Goal: Contribute content

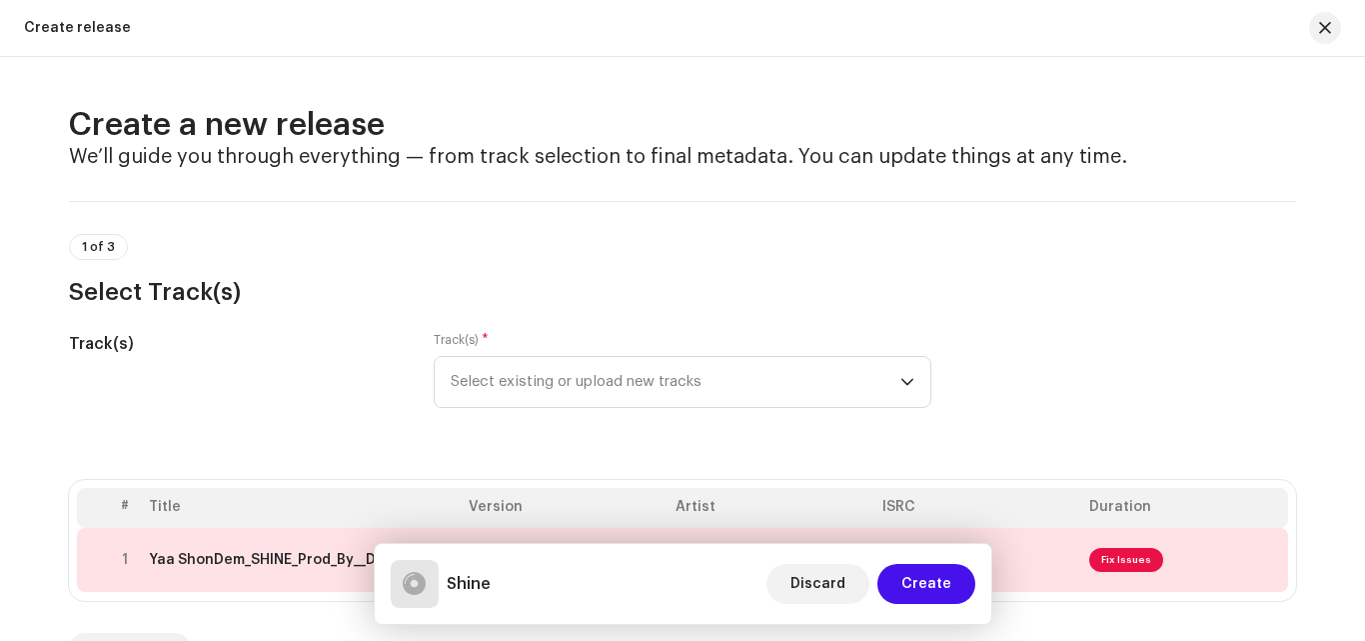
scroll to position [623, 0]
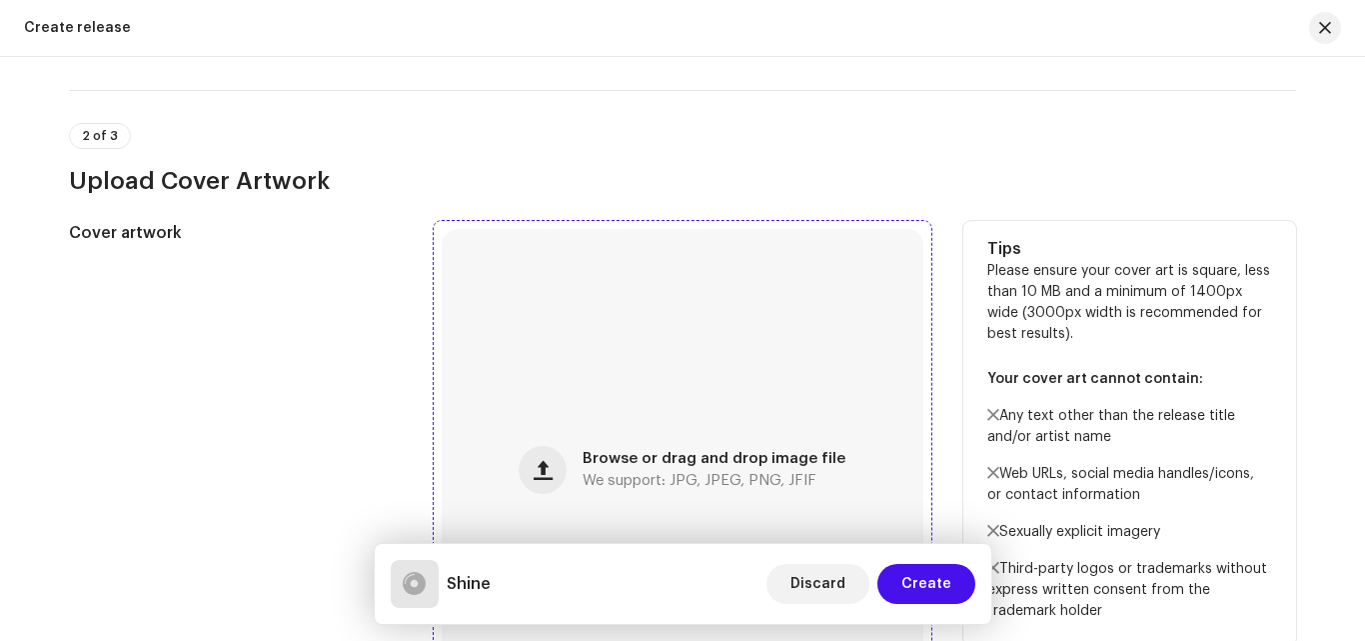
click at [669, 420] on div "Browse or drag and drop image file We support: JPG, JPEG, PNG, JFIF" at bounding box center [683, 470] width 482 height 482
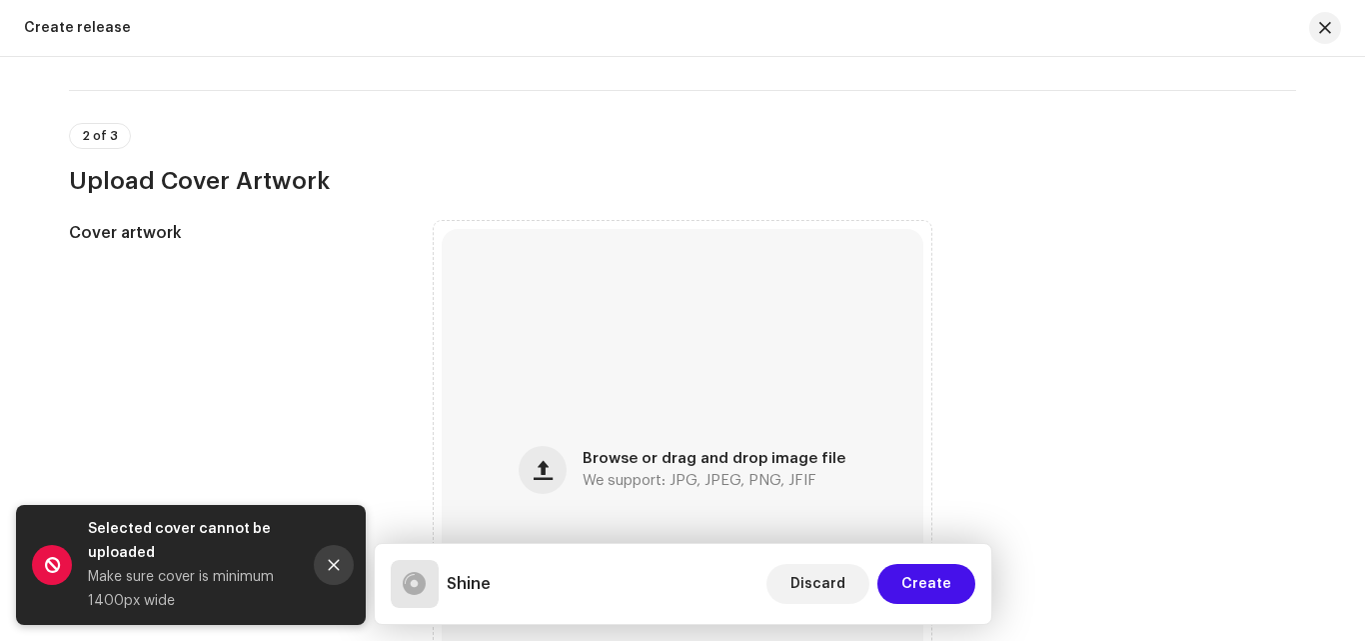
click at [330, 576] on button "Close" at bounding box center [334, 565] width 40 height 40
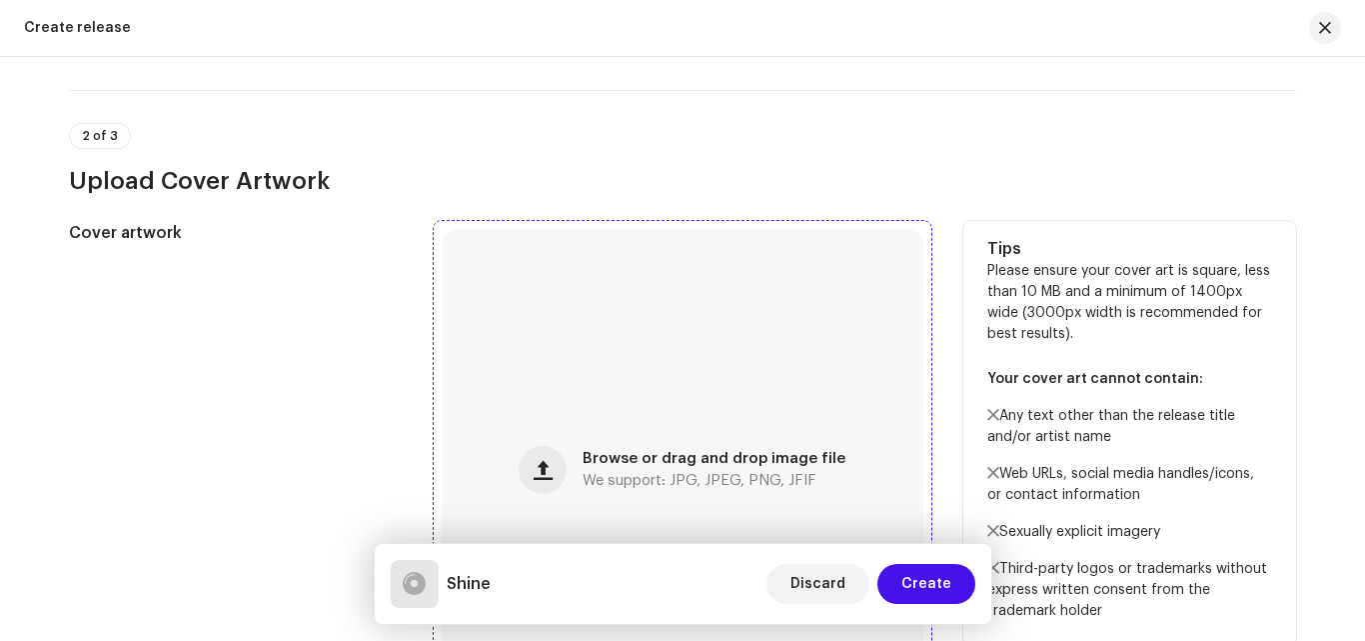
click at [624, 323] on div "Browse or drag and drop image file We support: JPG, JPEG, PNG, JFIF" at bounding box center [683, 470] width 482 height 482
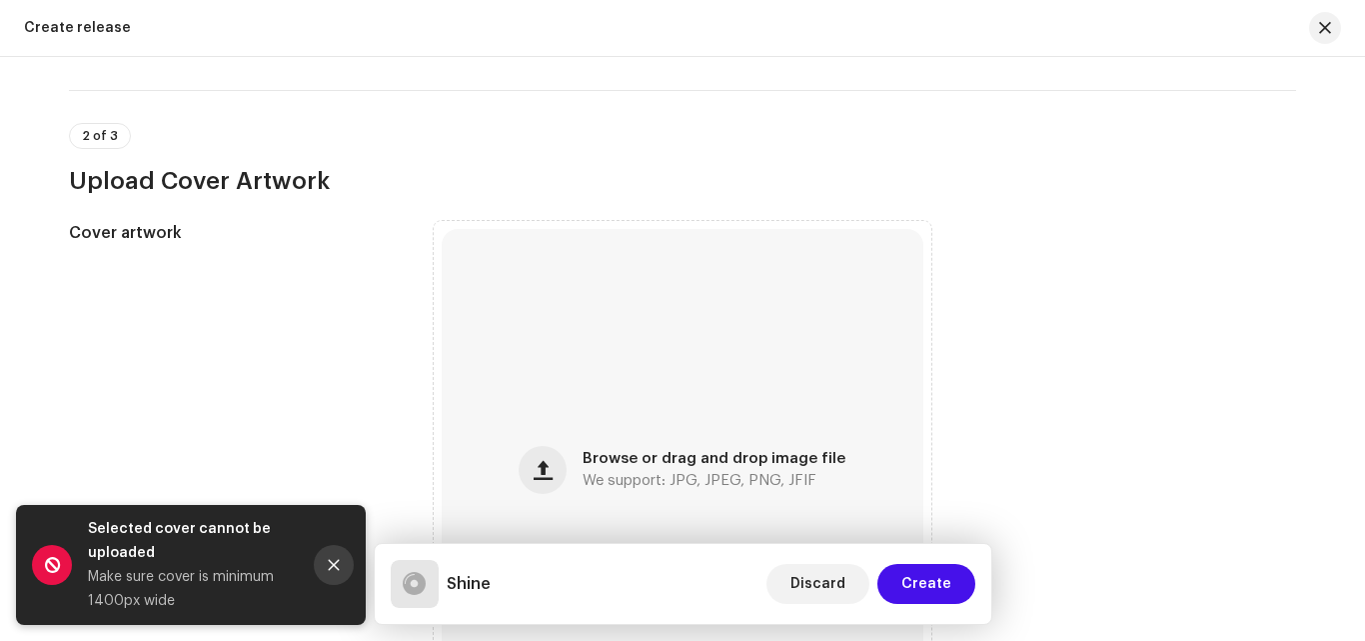
click at [325, 564] on button "Close" at bounding box center [334, 565] width 40 height 40
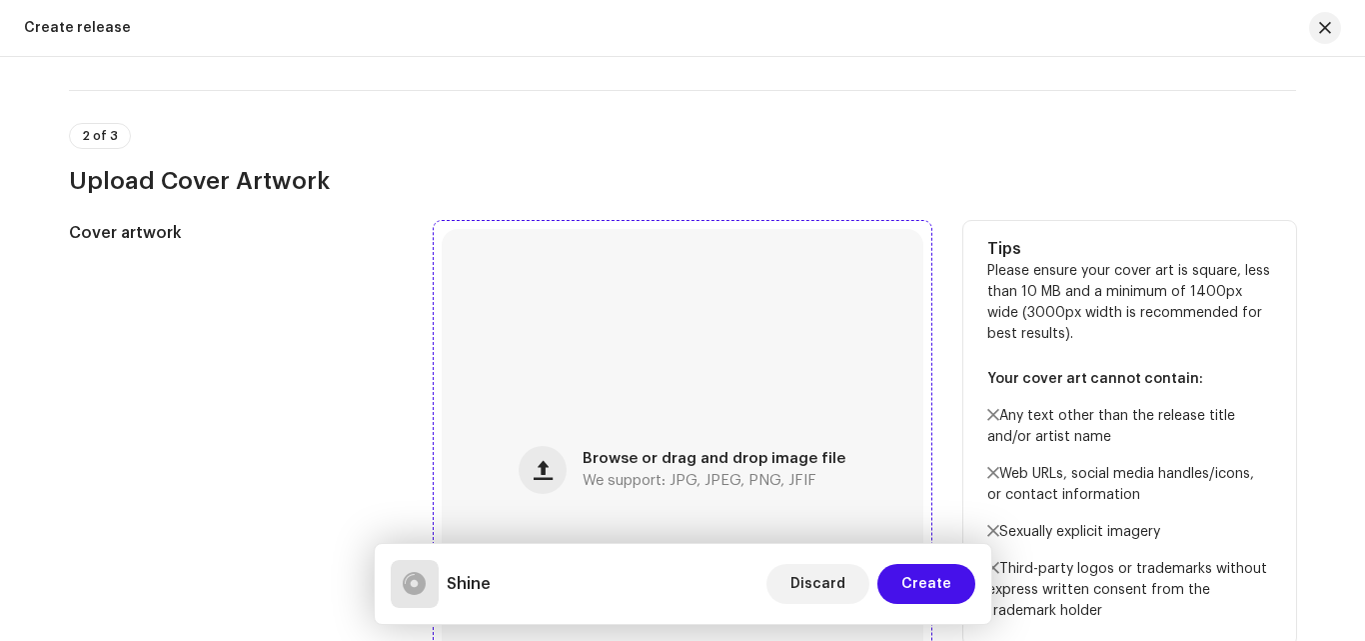
click at [585, 357] on div "Browse or drag and drop image file We support: JPG, JPEG, PNG, JFIF" at bounding box center [683, 470] width 482 height 482
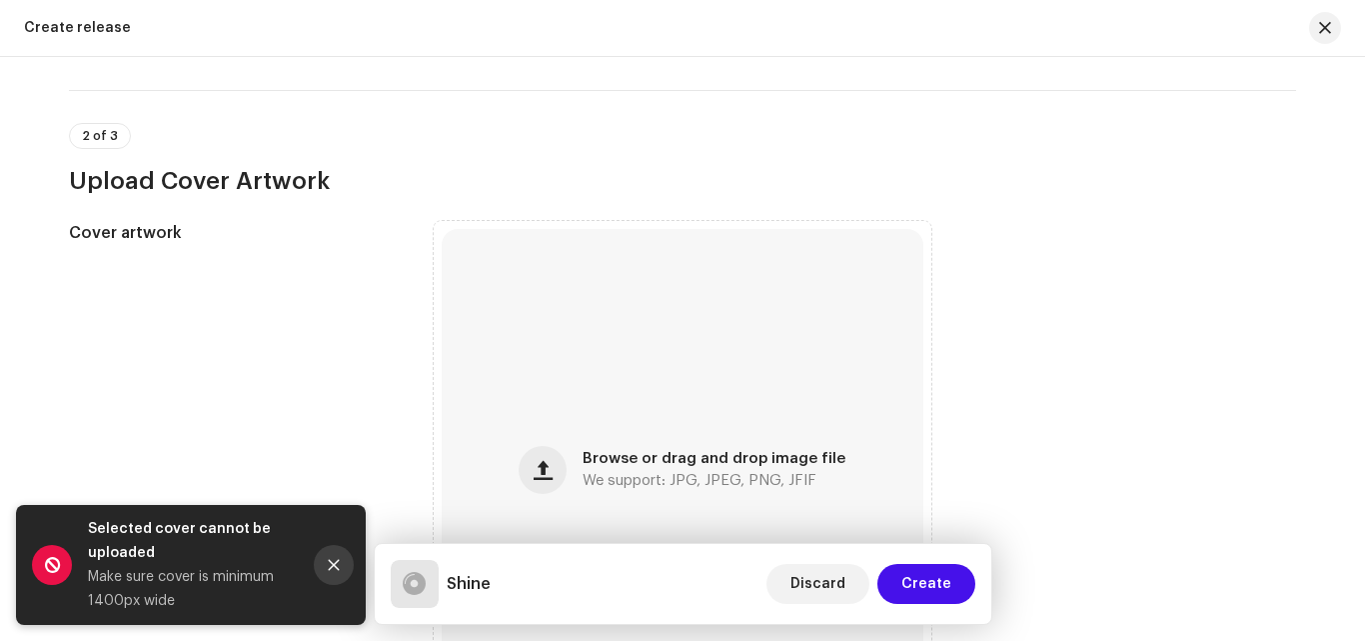
click at [324, 565] on button "Close" at bounding box center [334, 565] width 40 height 40
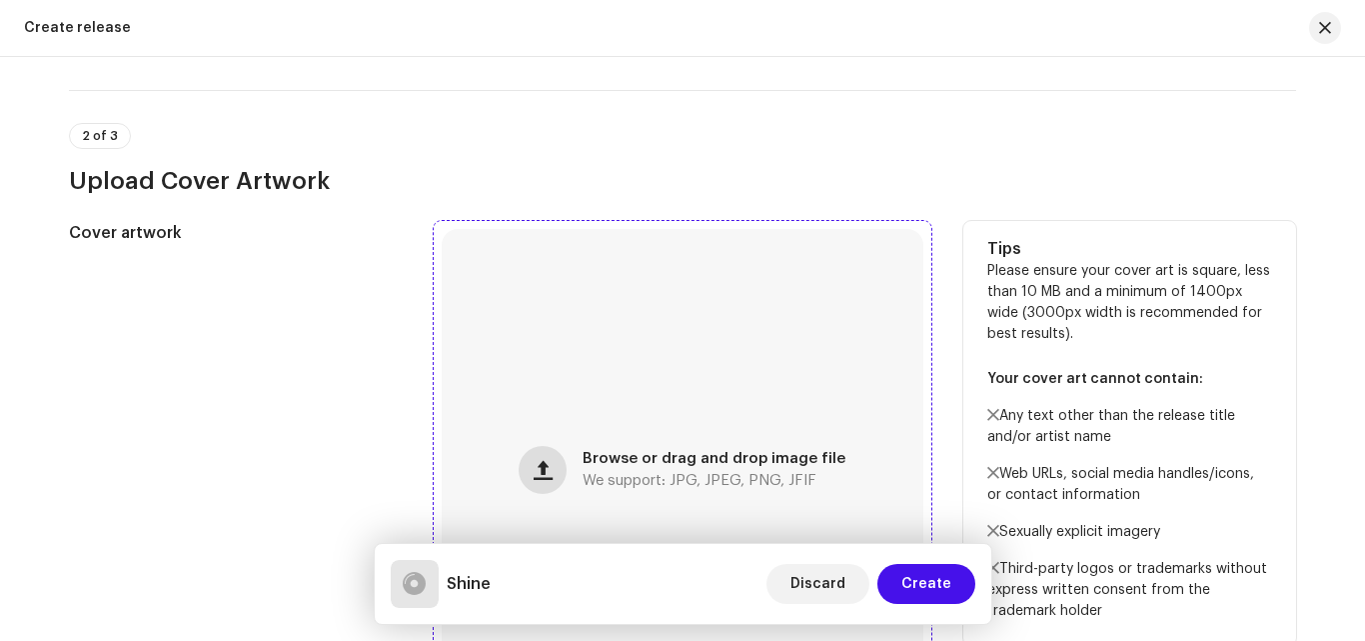
click at [540, 462] on span "button" at bounding box center [543, 470] width 19 height 16
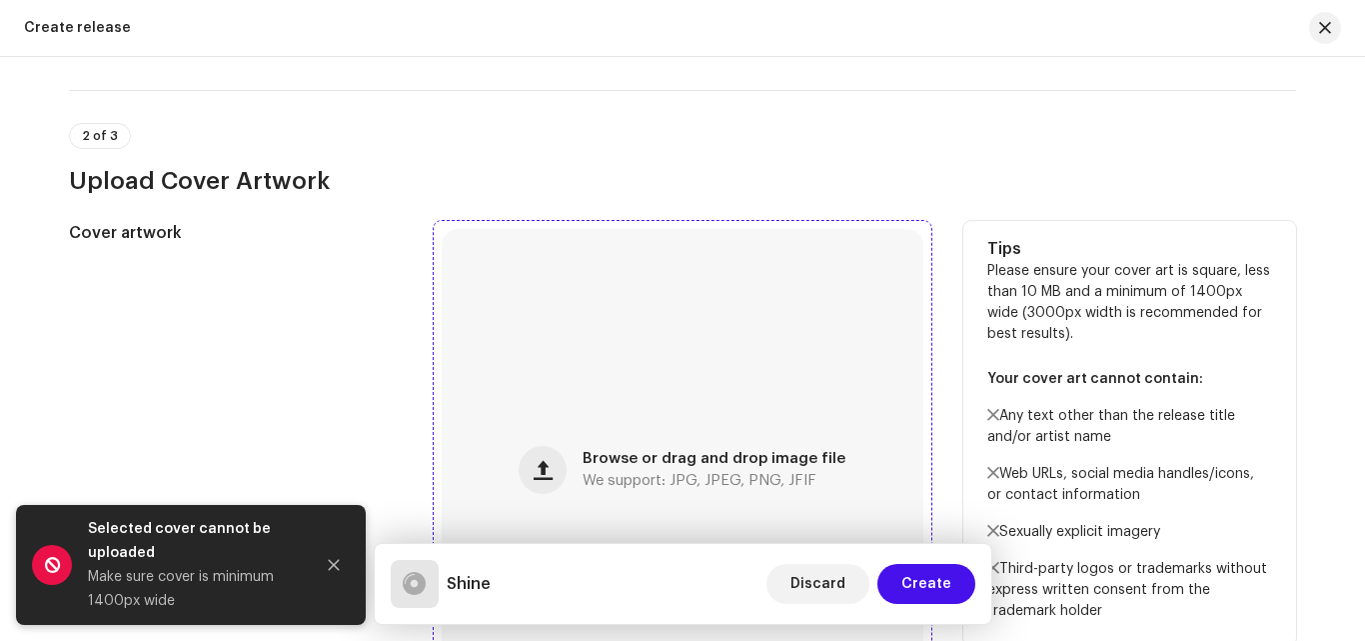
click at [537, 365] on div "Browse or drag and drop image file We support: JPG, JPEG, PNG, JFIF" at bounding box center [683, 470] width 482 height 482
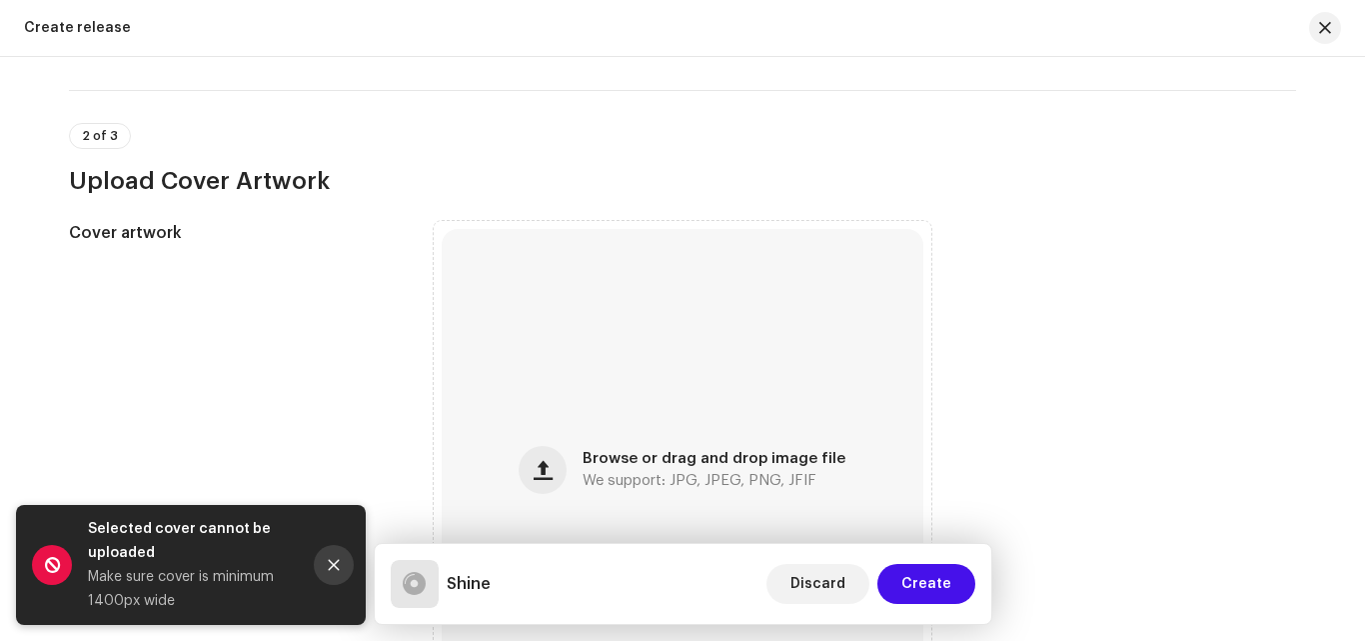
click at [338, 567] on icon "Close" at bounding box center [334, 565] width 14 height 14
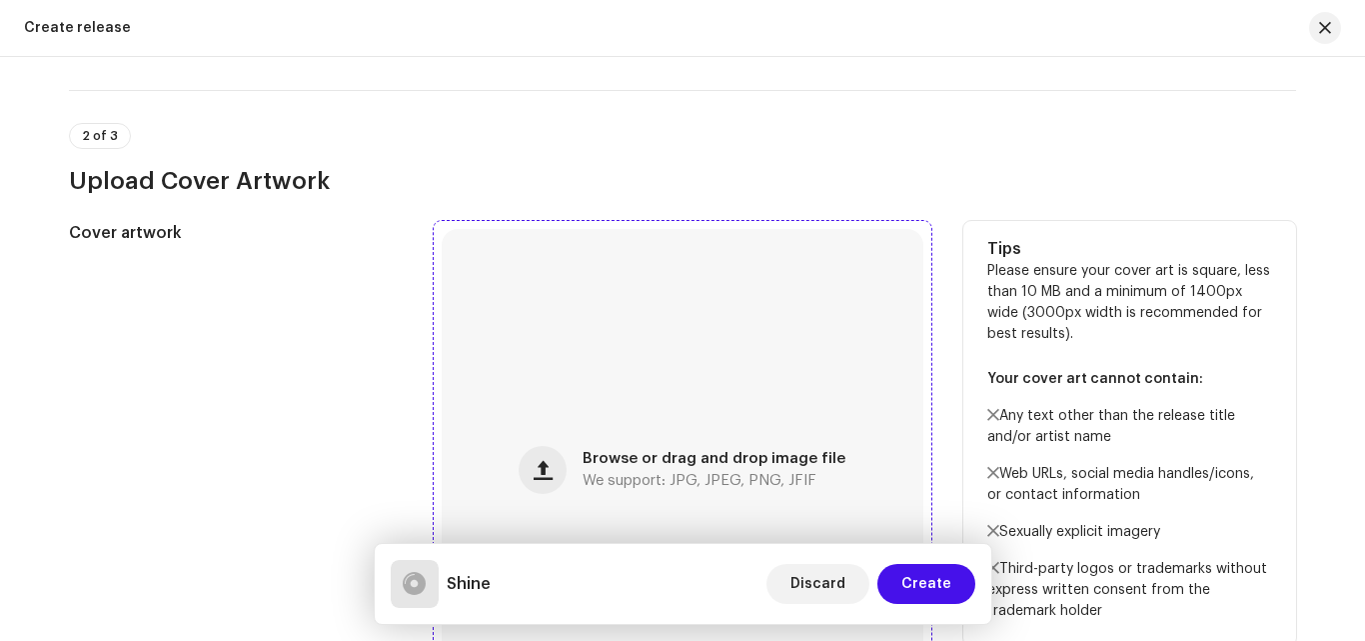
click at [511, 457] on div "Browse or drag and drop image file We support: JPG, JPEG, PNG, JFIF" at bounding box center [683, 470] width 482 height 482
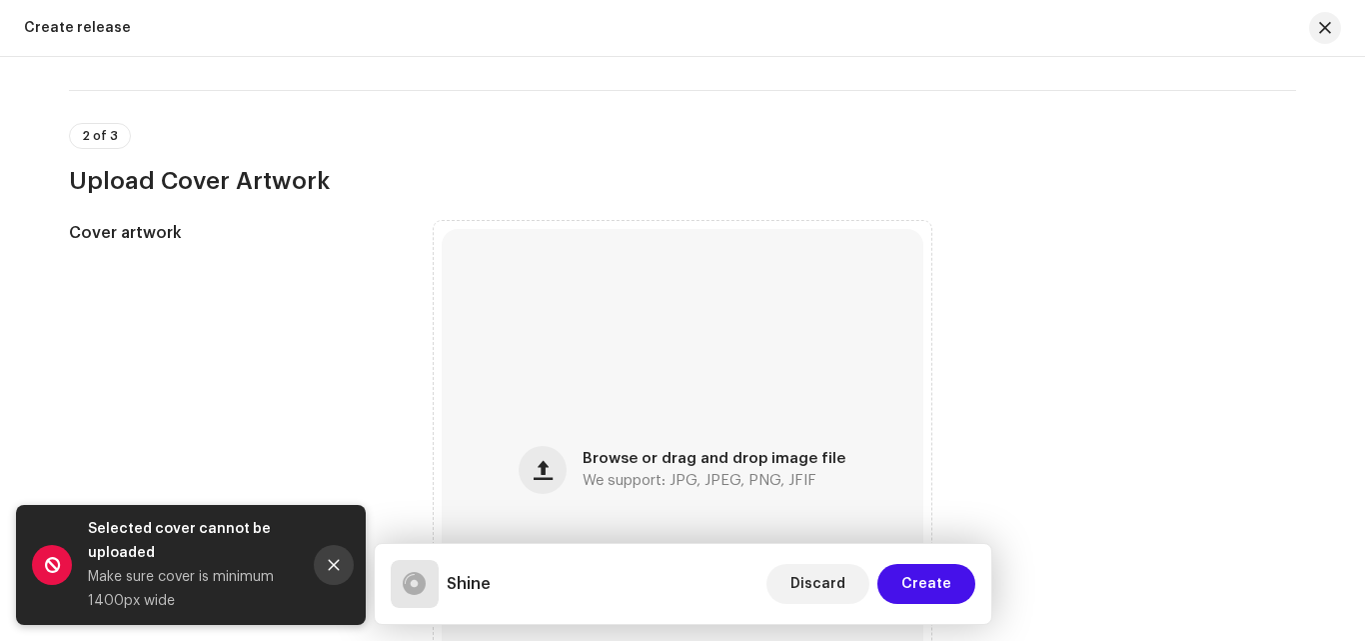
click at [339, 563] on icon "Close" at bounding box center [334, 565] width 14 height 14
